Goal: Communication & Community: Participate in discussion

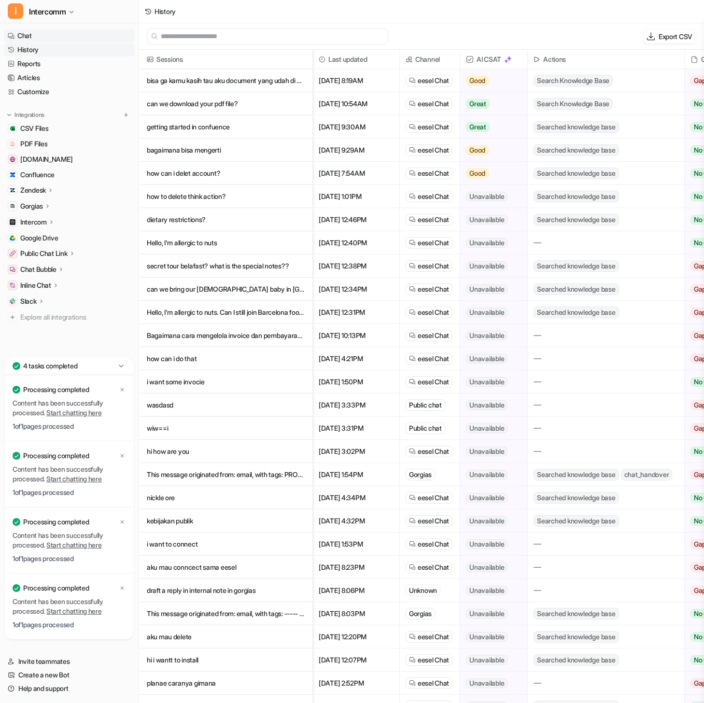
click at [71, 32] on link "Chat" at bounding box center [69, 36] width 131 height 14
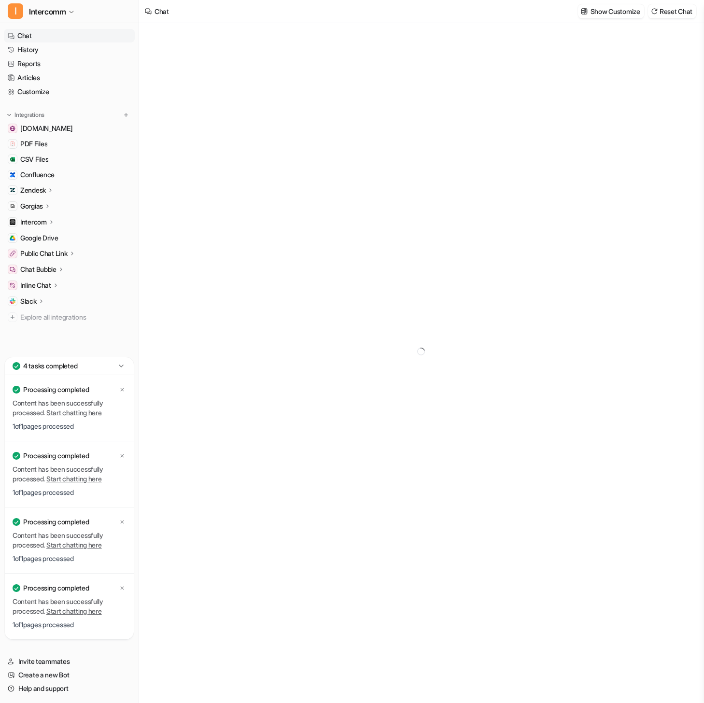
type textarea "**********"
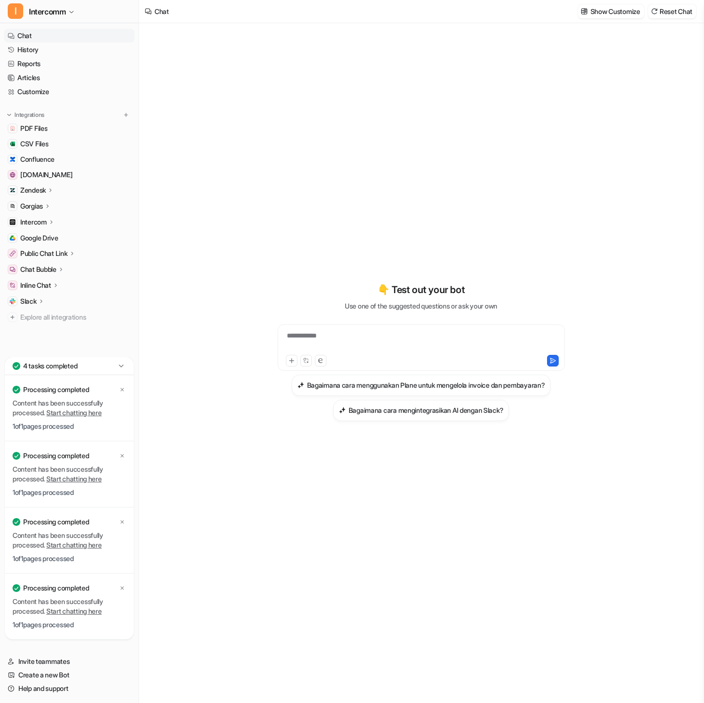
click at [338, 340] on div "**********" at bounding box center [421, 342] width 282 height 22
